Goal: Task Accomplishment & Management: Manage account settings

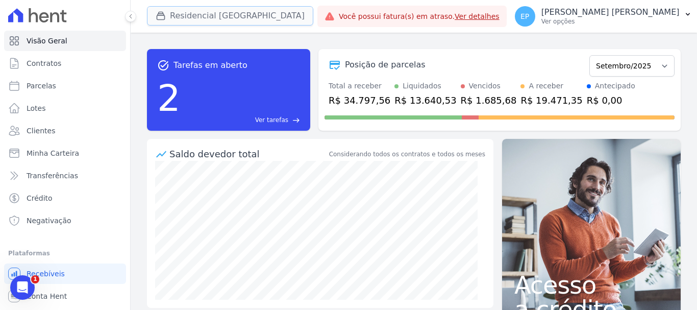
click at [163, 13] on icon "button" at bounding box center [161, 16] width 8 height 8
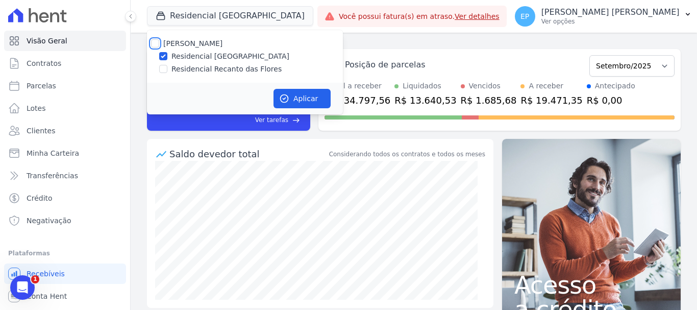
click at [157, 44] on input "[PERSON_NAME]" at bounding box center [155, 43] width 8 height 8
checkbox input "true"
click at [313, 99] on button "Aplicar" at bounding box center [302, 98] width 57 height 19
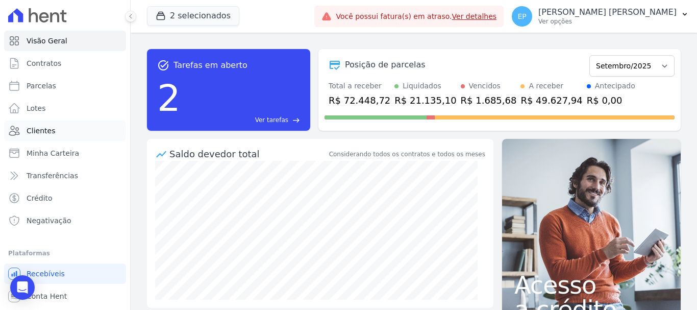
click at [37, 129] on span "Clientes" at bounding box center [41, 131] width 29 height 10
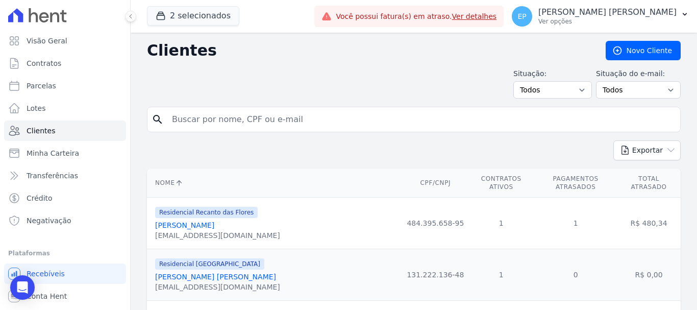
drag, startPoint x: 196, startPoint y: 122, endPoint x: 211, endPoint y: 129, distance: 16.7
click at [206, 125] on input "search" at bounding box center [421, 119] width 510 height 20
type input "TAINA"
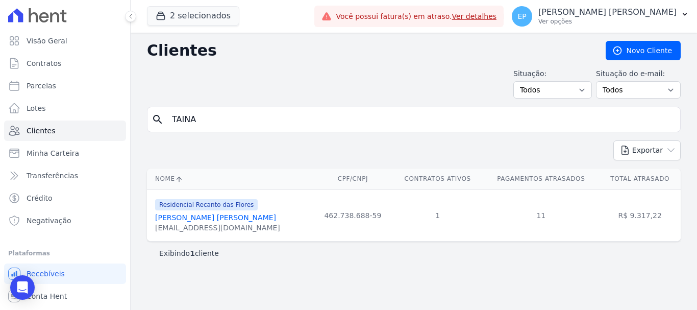
click at [182, 217] on link "[PERSON_NAME] [PERSON_NAME]" at bounding box center [215, 217] width 121 height 8
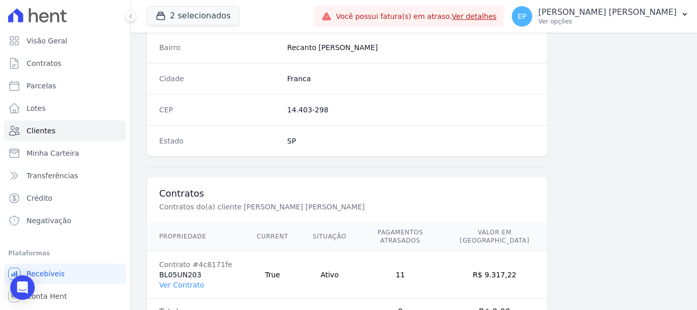
scroll to position [645, 0]
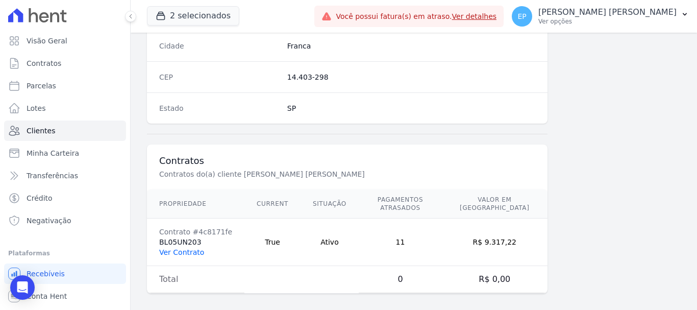
click at [193, 248] on link "Ver Contrato" at bounding box center [181, 252] width 45 height 8
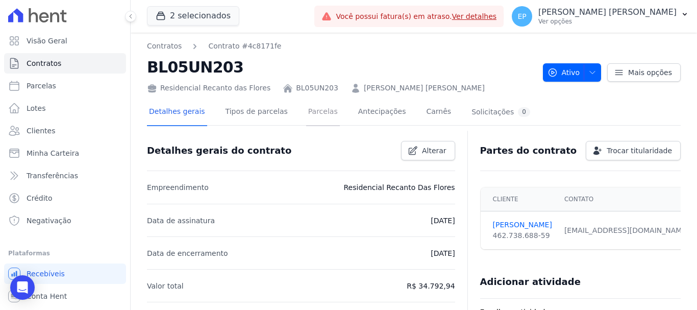
click at [315, 109] on link "Parcelas" at bounding box center [323, 112] width 34 height 27
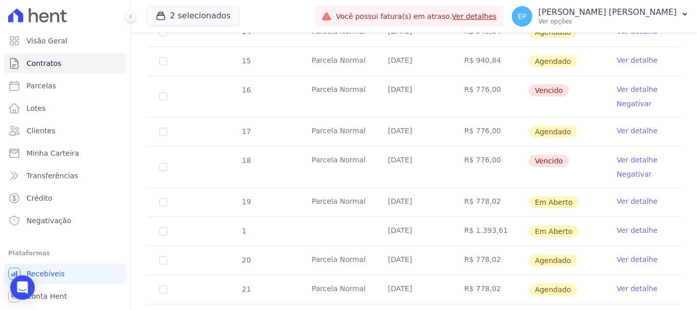
scroll to position [306, 0]
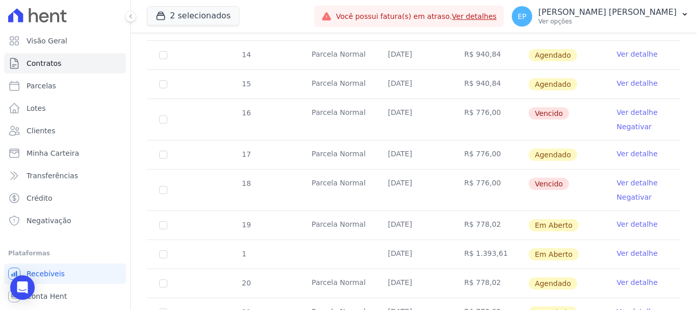
click at [630, 178] on link "Ver detalhe" at bounding box center [637, 183] width 41 height 10
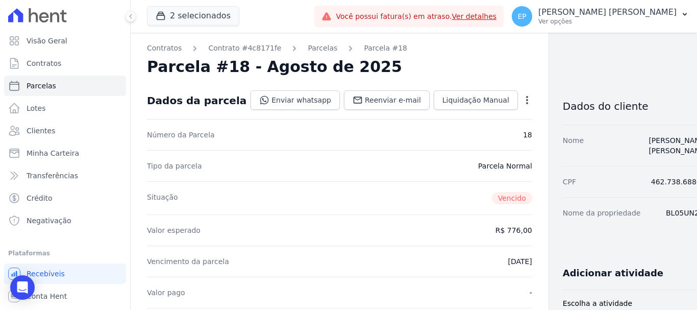
click at [526, 101] on icon "button" at bounding box center [527, 100] width 2 height 8
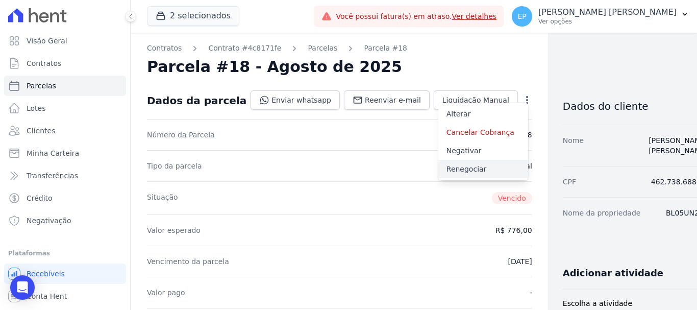
click at [438, 168] on link "Renegociar" at bounding box center [483, 169] width 90 height 18
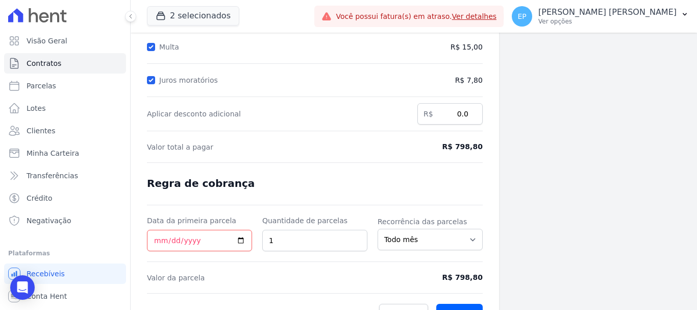
scroll to position [202, 0]
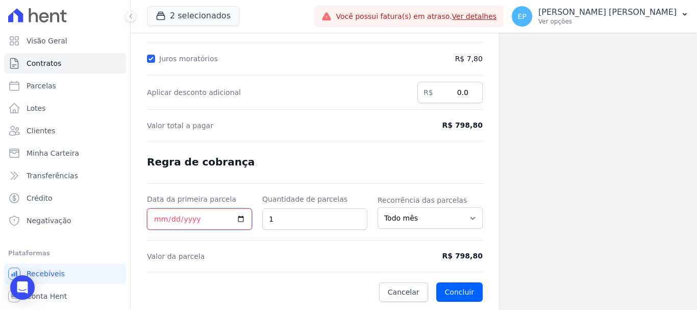
click at [153, 218] on input "Data da primeira parcela" at bounding box center [199, 218] width 105 height 21
type input "[DATE]"
click at [455, 292] on button "Concluir" at bounding box center [459, 291] width 46 height 19
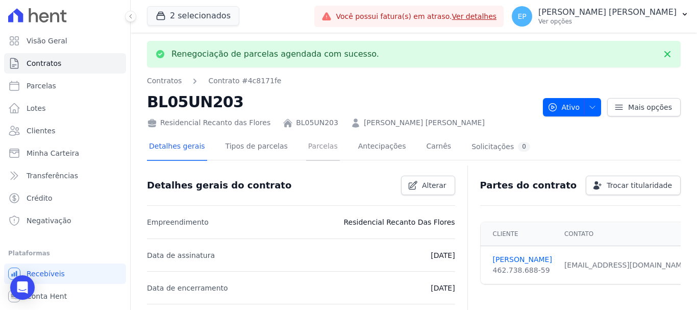
click at [306, 151] on link "Parcelas" at bounding box center [323, 147] width 34 height 27
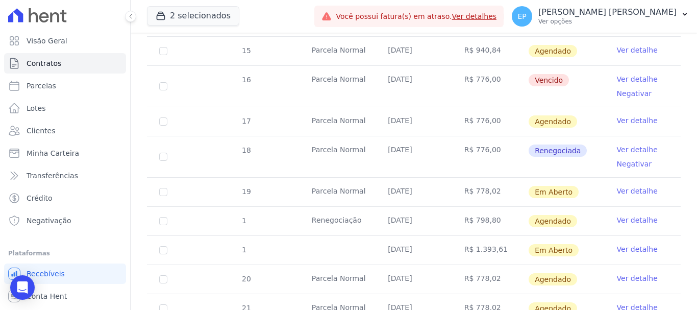
scroll to position [357, 0]
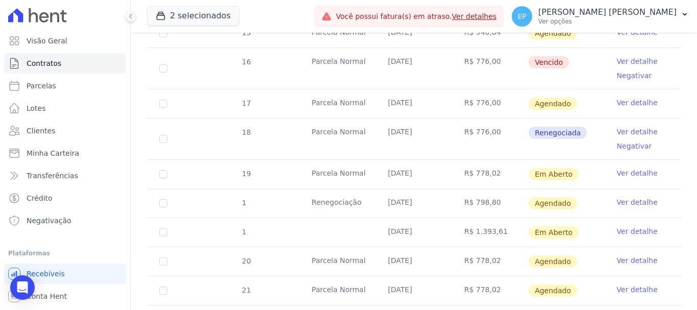
click at [638, 197] on link "Ver detalhe" at bounding box center [637, 202] width 41 height 10
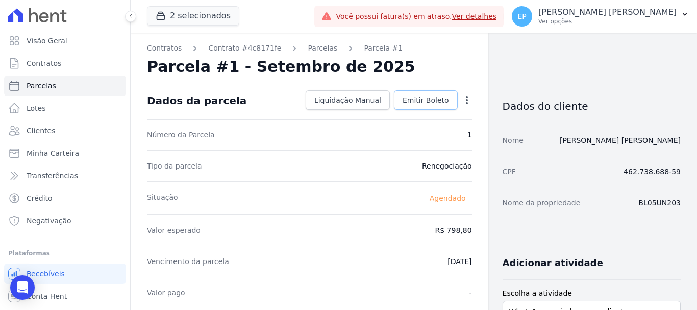
click at [413, 97] on span "Emitir Boleto" at bounding box center [426, 100] width 46 height 10
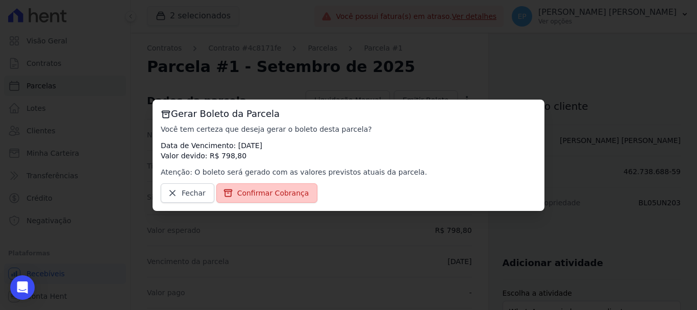
click at [248, 199] on link "Confirmar Cobrança" at bounding box center [267, 192] width 102 height 19
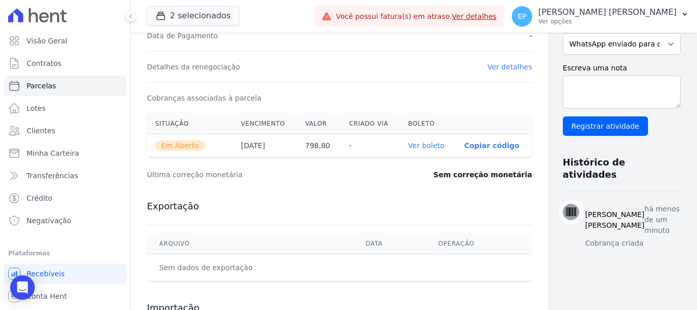
scroll to position [287, 0]
click at [408, 146] on link "Ver boleto" at bounding box center [426, 146] width 36 height 8
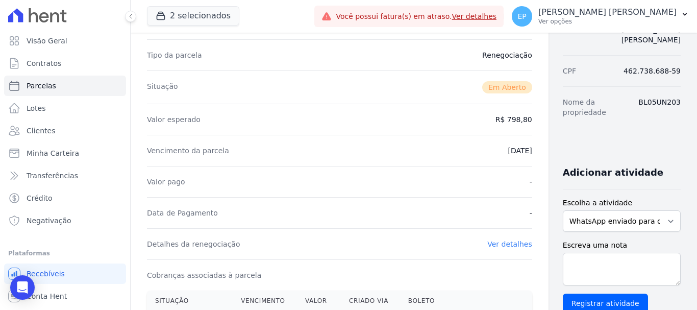
scroll to position [0, 0]
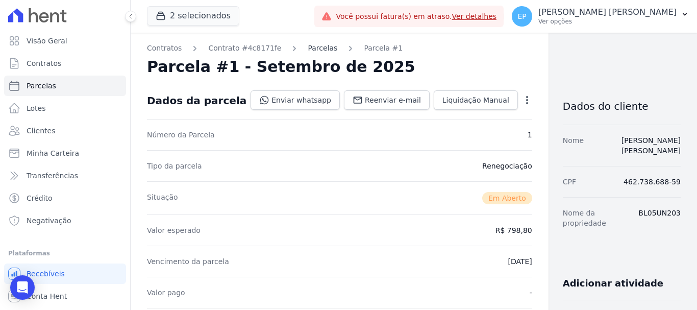
click at [308, 49] on link "Parcelas" at bounding box center [323, 48] width 30 height 11
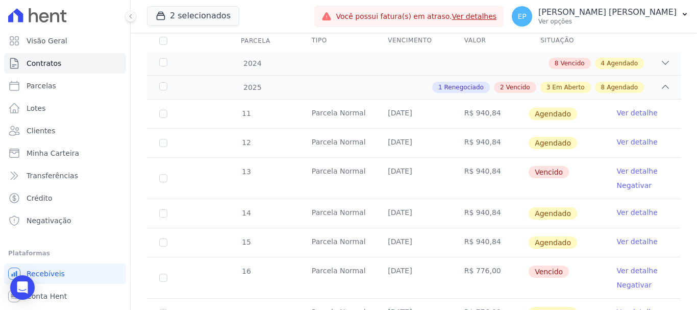
scroll to position [255, 0]
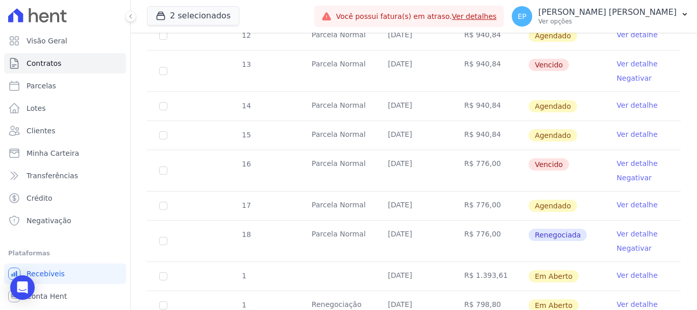
click at [628, 59] on link "Ver detalhe" at bounding box center [637, 64] width 41 height 10
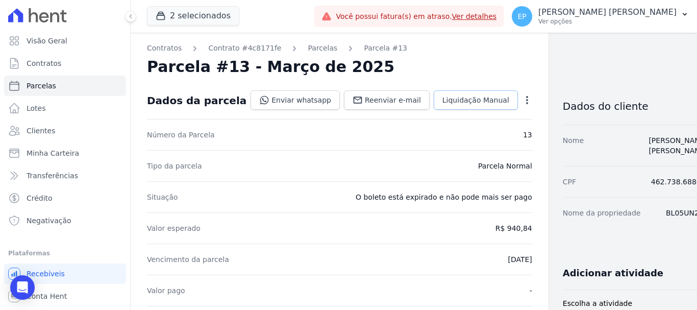
click at [443, 100] on span "Liquidação Manual" at bounding box center [476, 100] width 67 height 10
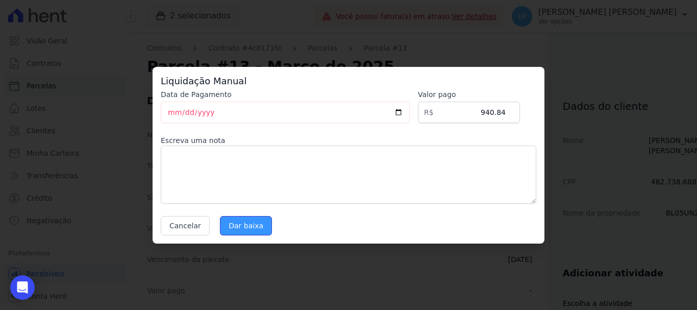
click at [240, 230] on input "Dar baixa" at bounding box center [246, 225] width 52 height 19
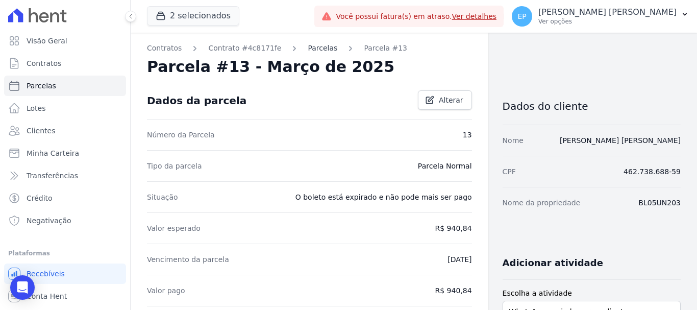
click at [308, 48] on link "Parcelas" at bounding box center [323, 48] width 30 height 11
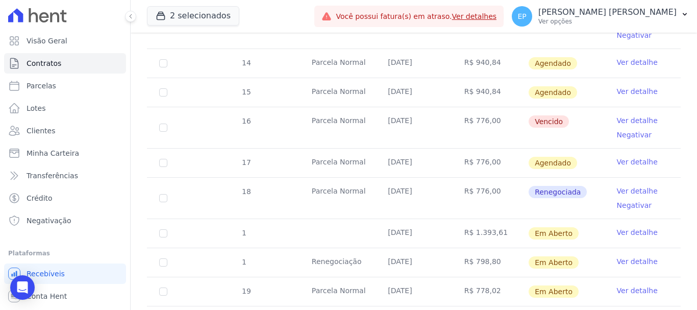
scroll to position [306, 0]
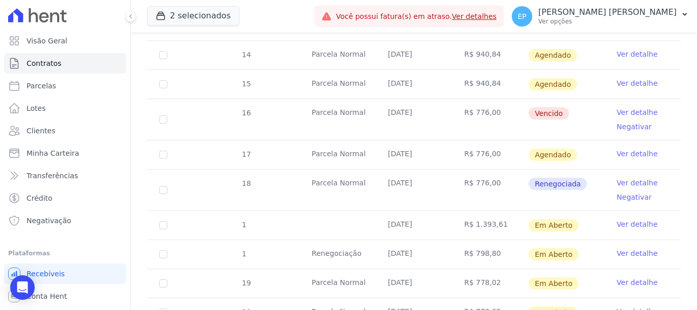
click at [625, 107] on link "Ver detalhe" at bounding box center [637, 112] width 41 height 10
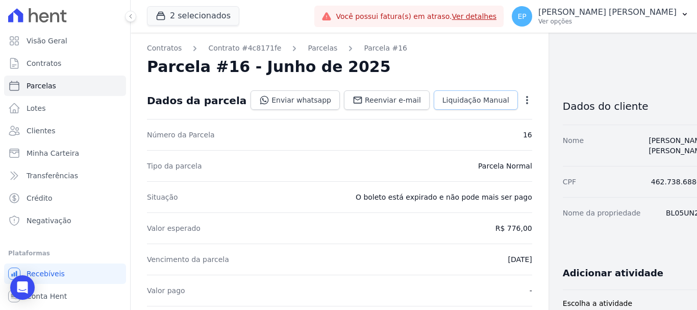
click at [438, 93] on link "Liquidação Manual" at bounding box center [476, 99] width 84 height 19
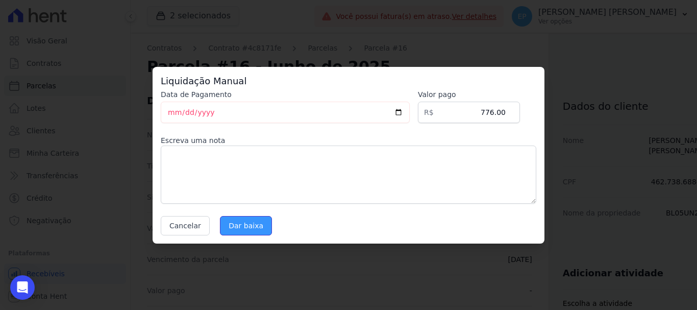
click at [246, 226] on input "Dar baixa" at bounding box center [246, 225] width 52 height 19
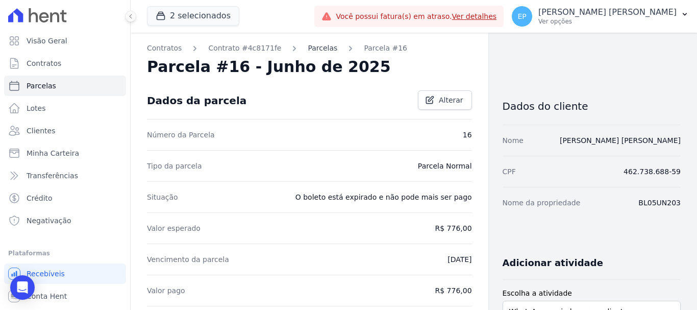
click at [308, 50] on link "Parcelas" at bounding box center [323, 48] width 30 height 11
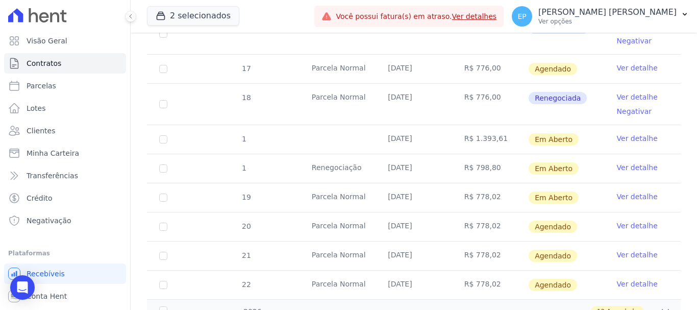
scroll to position [408, 0]
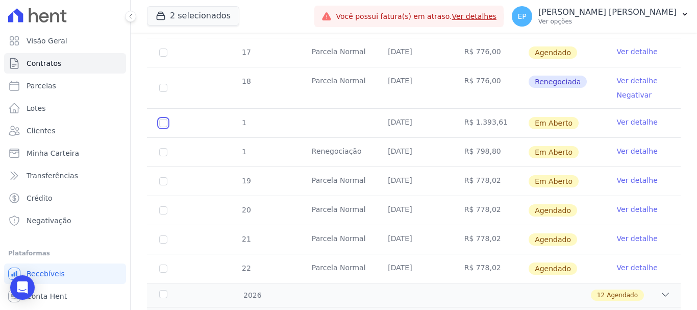
click at [160, 119] on input "checkbox" at bounding box center [163, 123] width 8 height 8
checkbox input "true"
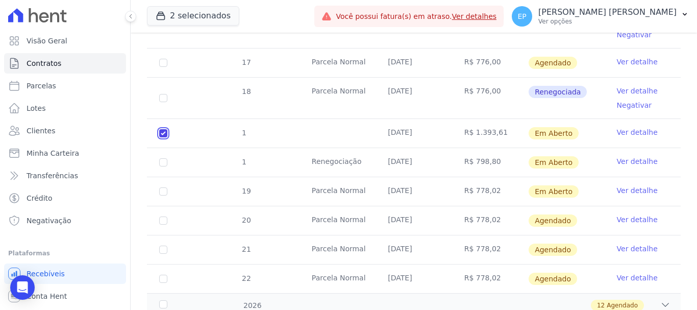
scroll to position [417, 0]
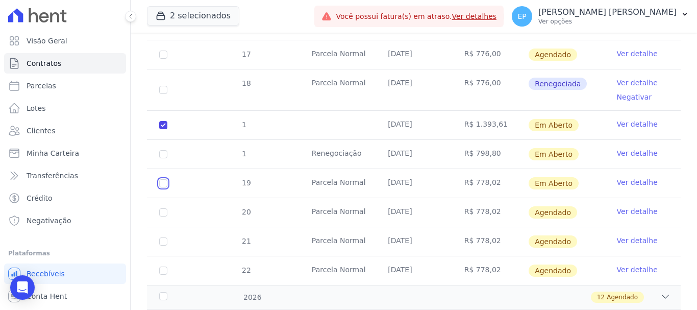
click at [164, 179] on input "checkbox" at bounding box center [163, 183] width 8 height 8
checkbox input "true"
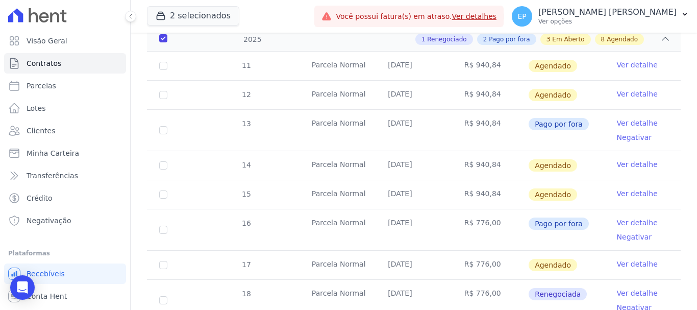
scroll to position [8, 0]
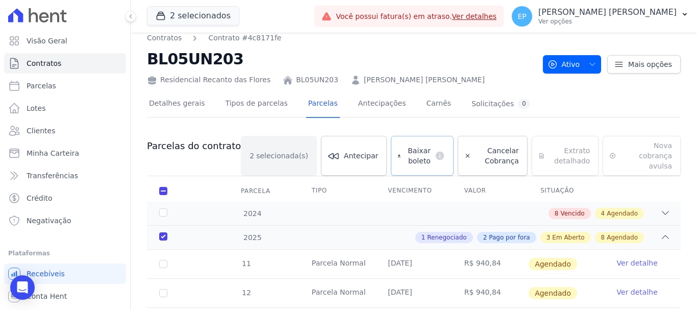
click at [405, 155] on span "Baixar boleto" at bounding box center [418, 155] width 26 height 20
click at [650, 21] on p "Ver opções" at bounding box center [608, 21] width 138 height 8
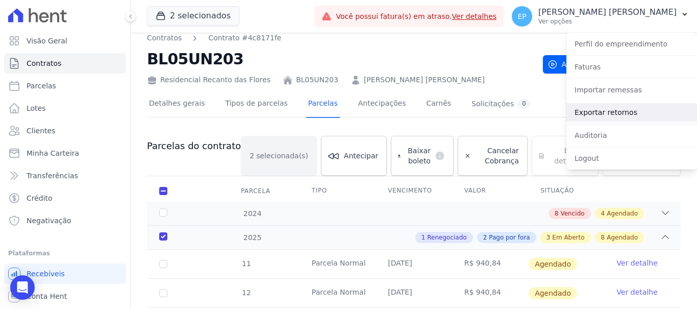
click at [584, 111] on link "Exportar retornos" at bounding box center [632, 112] width 131 height 18
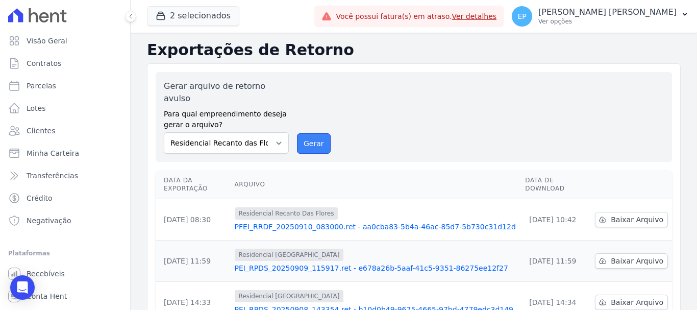
click at [304, 133] on button "Gerar" at bounding box center [314, 143] width 34 height 20
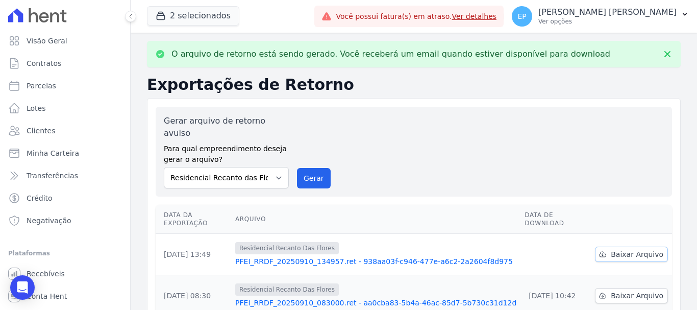
click at [626, 249] on span "Baixar Arquivo" at bounding box center [637, 254] width 53 height 10
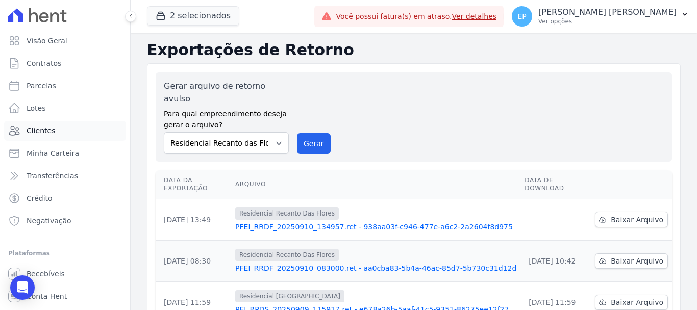
click at [40, 122] on link "Clientes" at bounding box center [65, 130] width 122 height 20
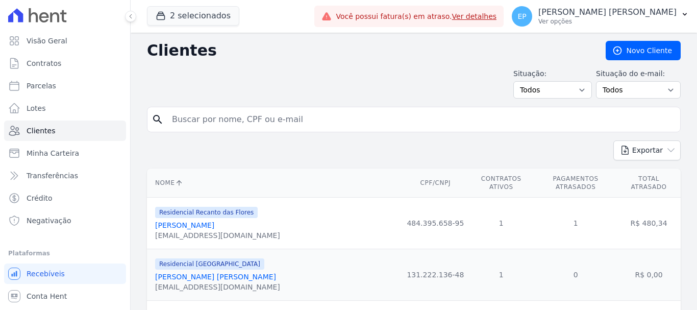
drag, startPoint x: 212, startPoint y: 121, endPoint x: 219, endPoint y: 116, distance: 8.8
click at [218, 116] on input "search" at bounding box center [421, 119] width 510 height 20
type input "a"
click at [221, 117] on input "search" at bounding box center [421, 119] width 510 height 20
type input "andre"
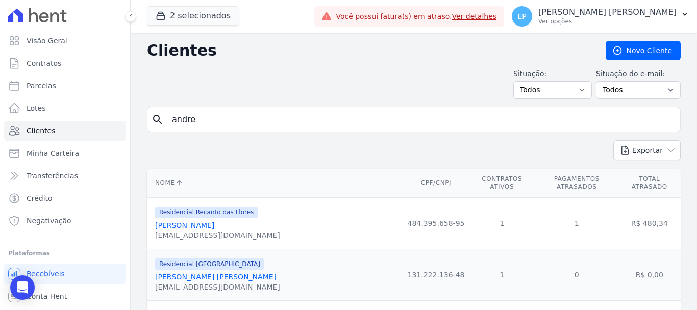
click at [226, 121] on input "andre" at bounding box center [421, 119] width 510 height 20
type input "andreza"
